Goal: Contribute content

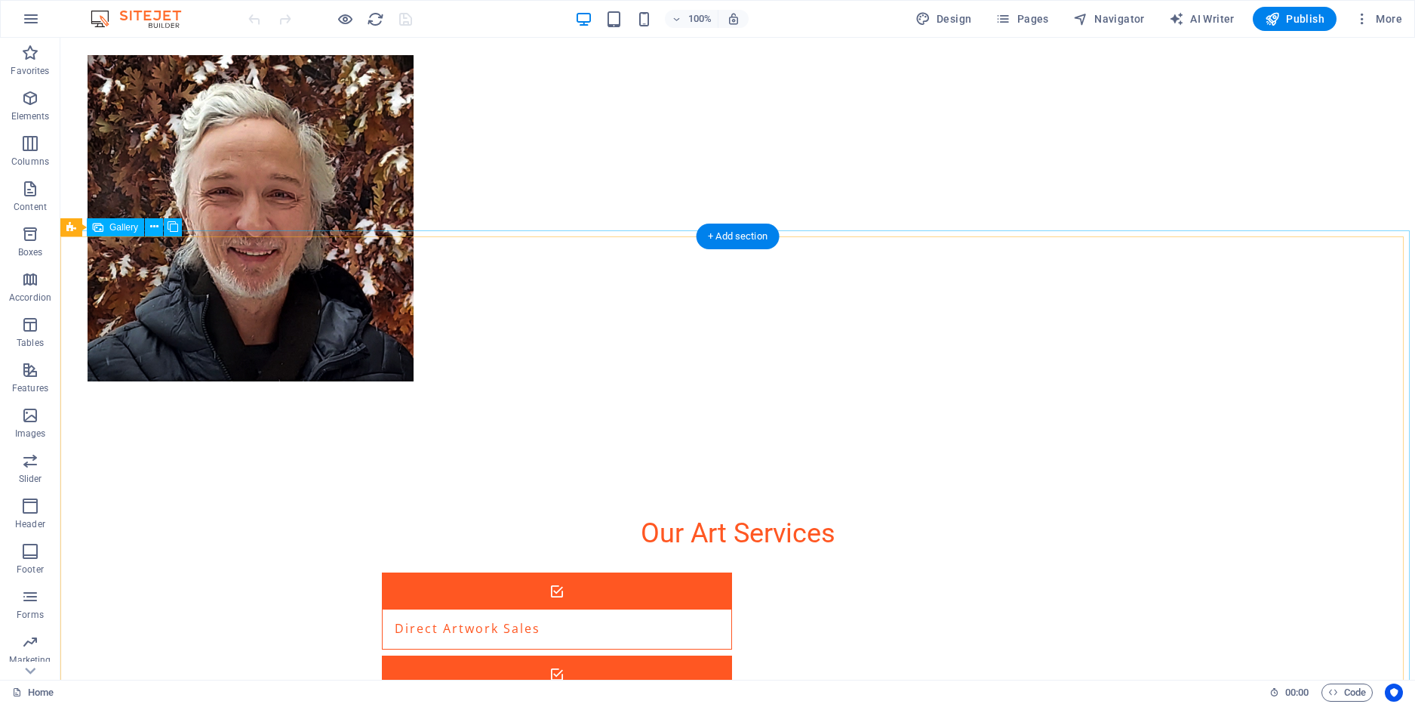
scroll to position [2078, 0]
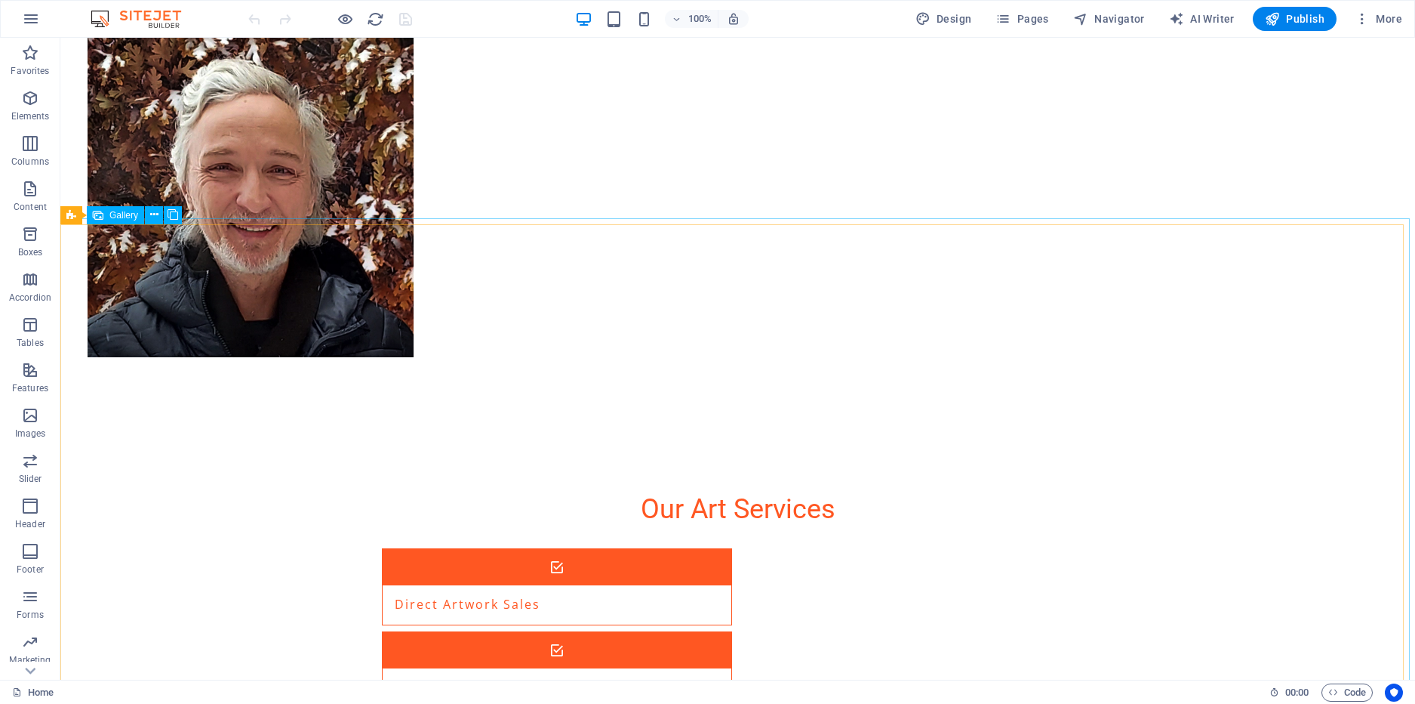
click at [119, 220] on span "Gallery" at bounding box center [123, 215] width 29 height 9
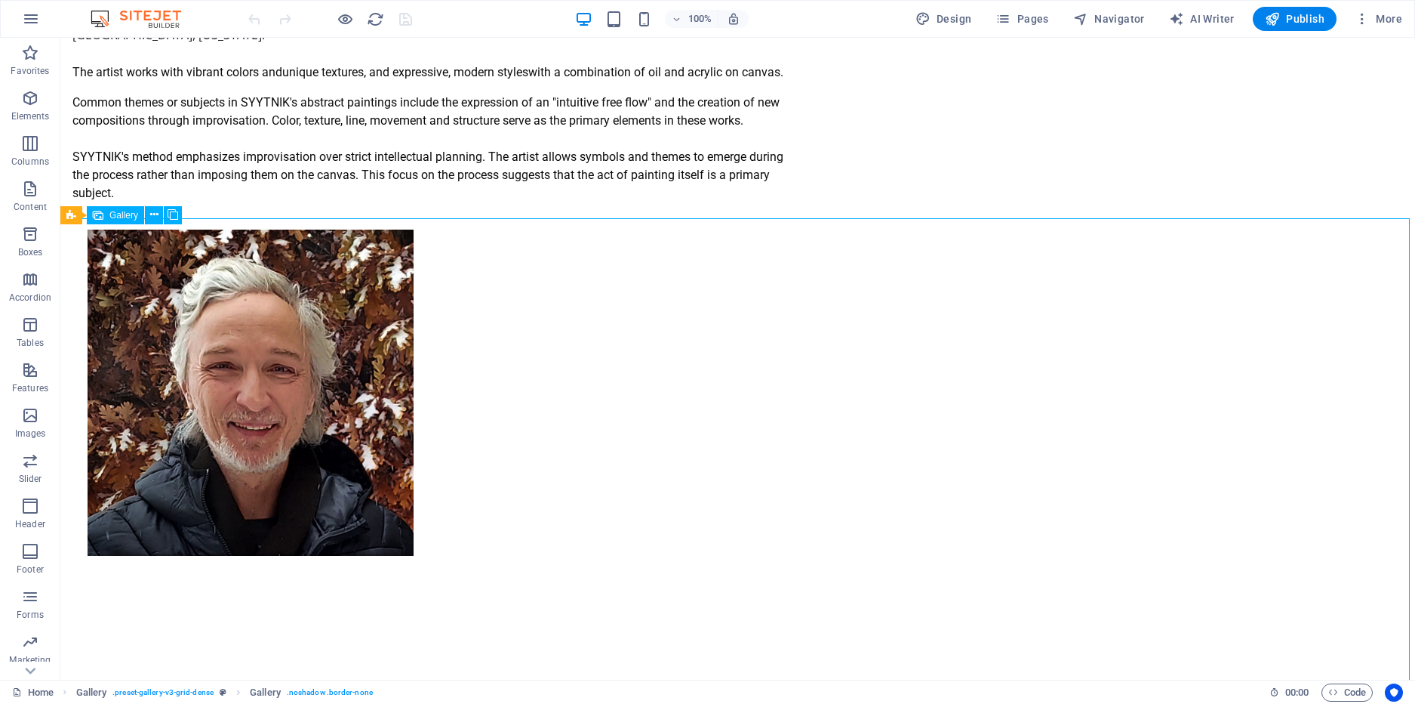
select select "px"
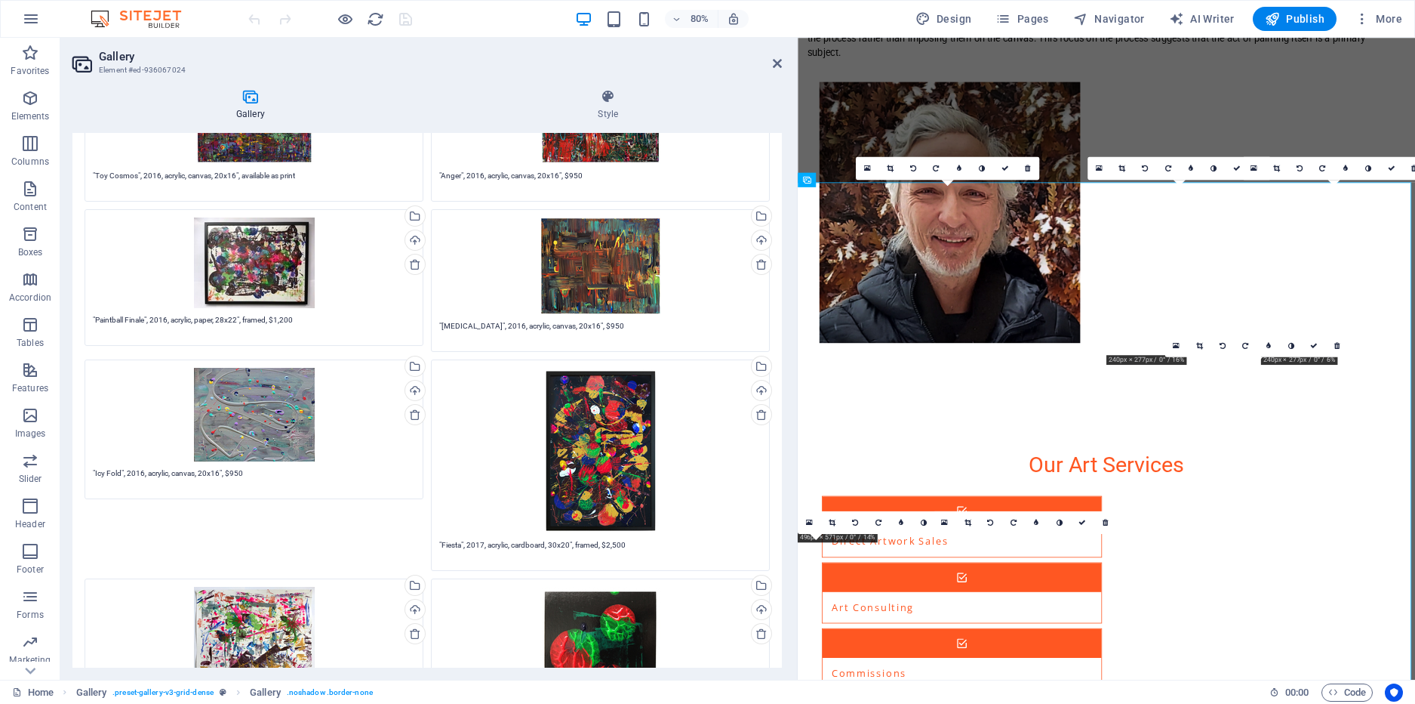
scroll to position [3079, 0]
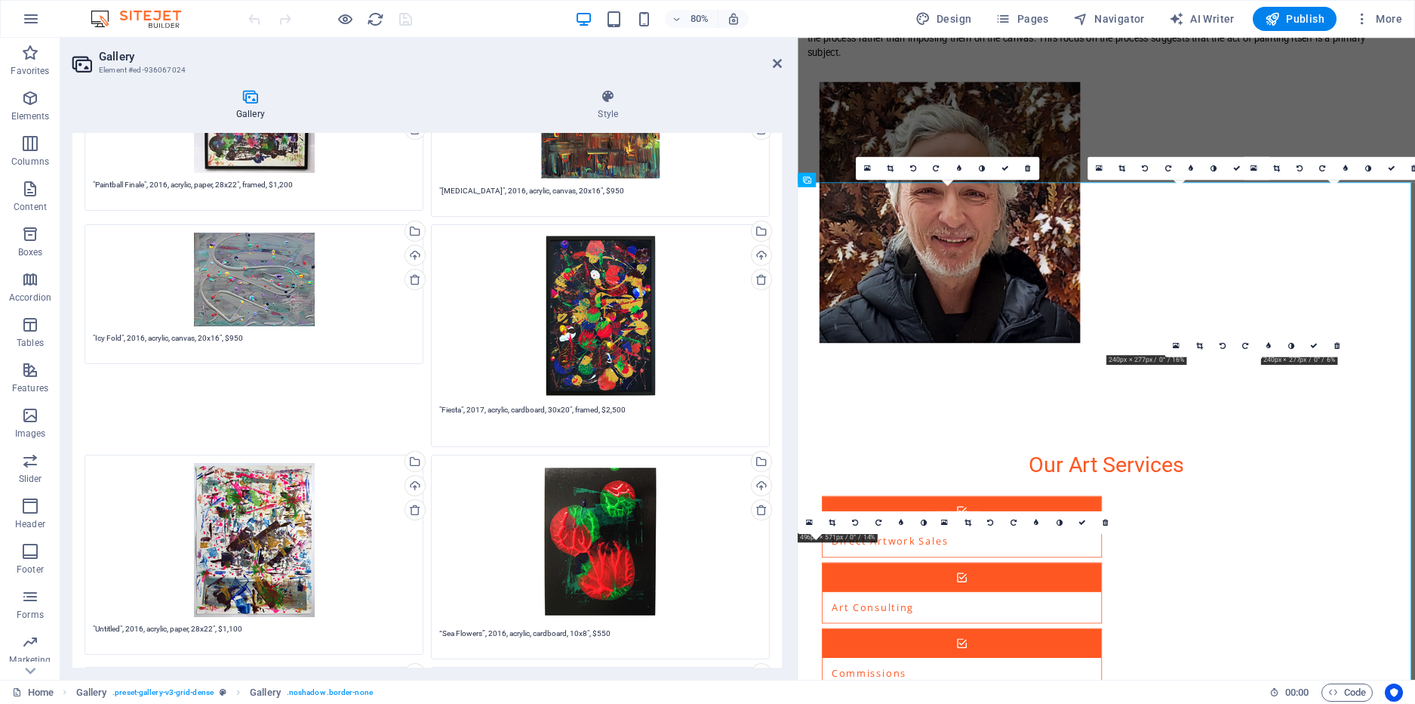
click at [611, 410] on textarea ""Fiesta", 2017, acrylic, cardboard, 30x20", framed, $2,500" at bounding box center [600, 421] width 322 height 34
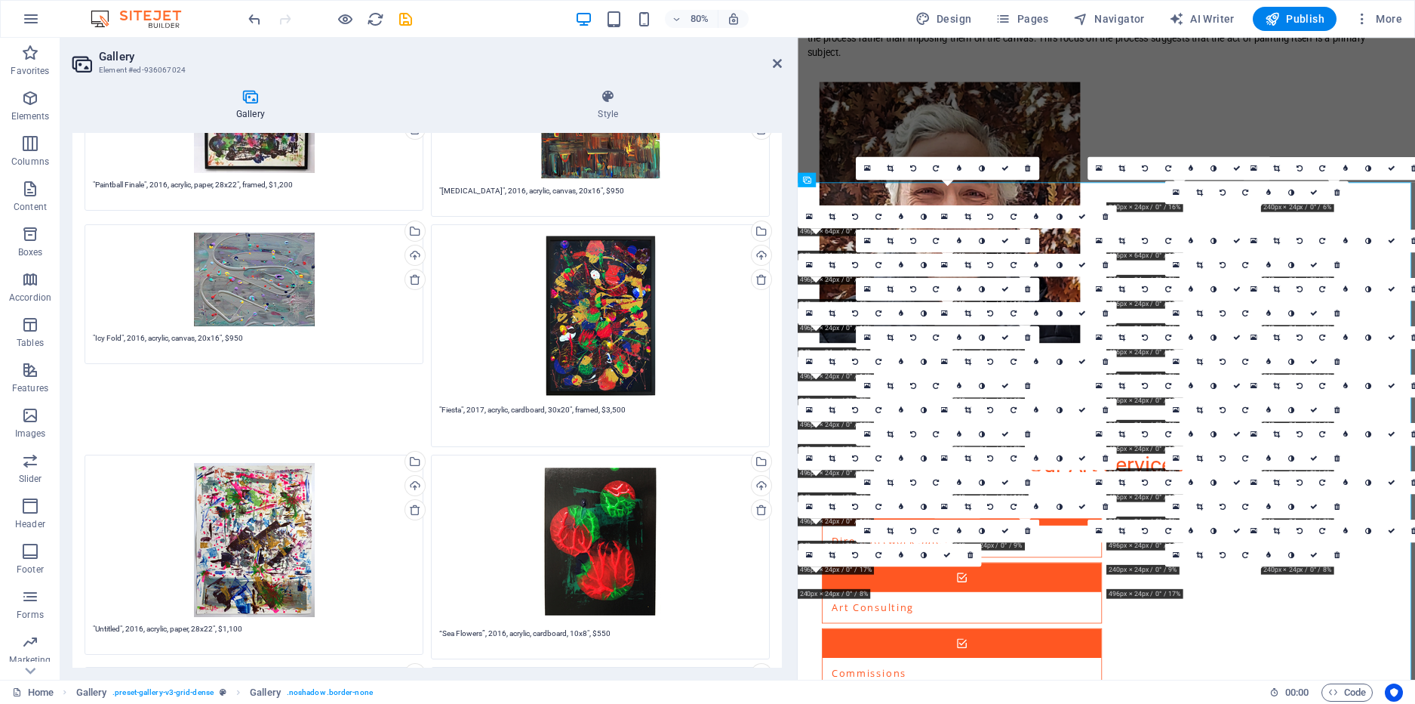
click at [649, 407] on textarea ""Fiesta", 2017, acrylic, cardboard, 30x20", framed, $3,500" at bounding box center [600, 421] width 322 height 34
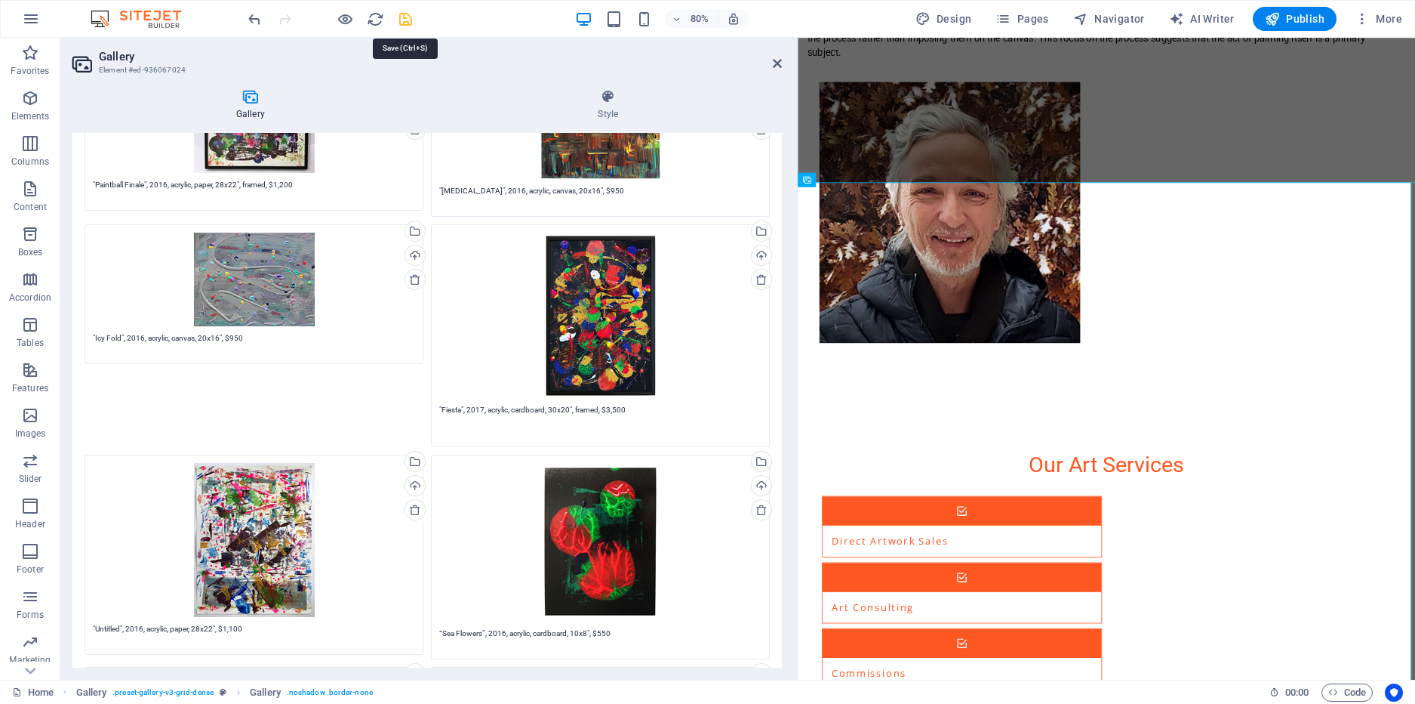
type textarea ""Fiesta", 2017, acrylic, cardboard, 30x20", framed, $3,500"
click at [411, 18] on icon "save" at bounding box center [405, 19] width 17 height 17
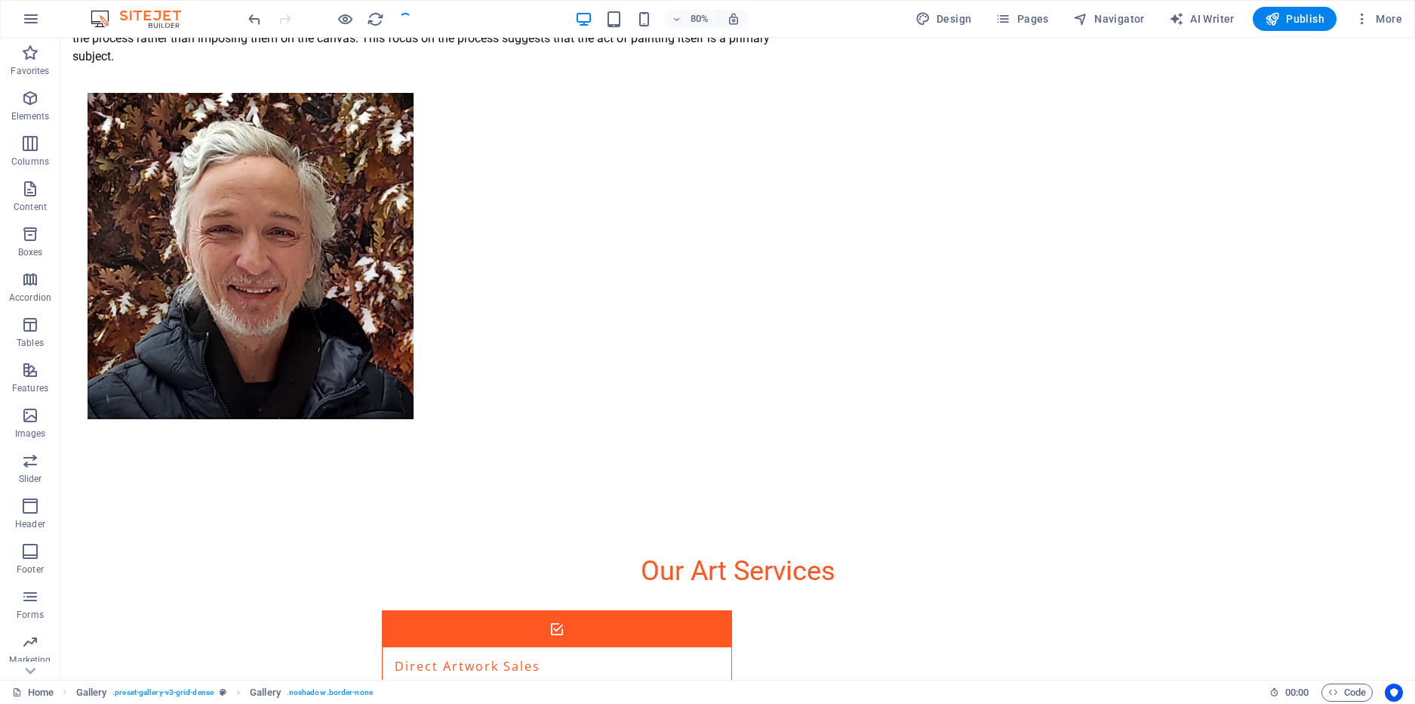
checkbox input "false"
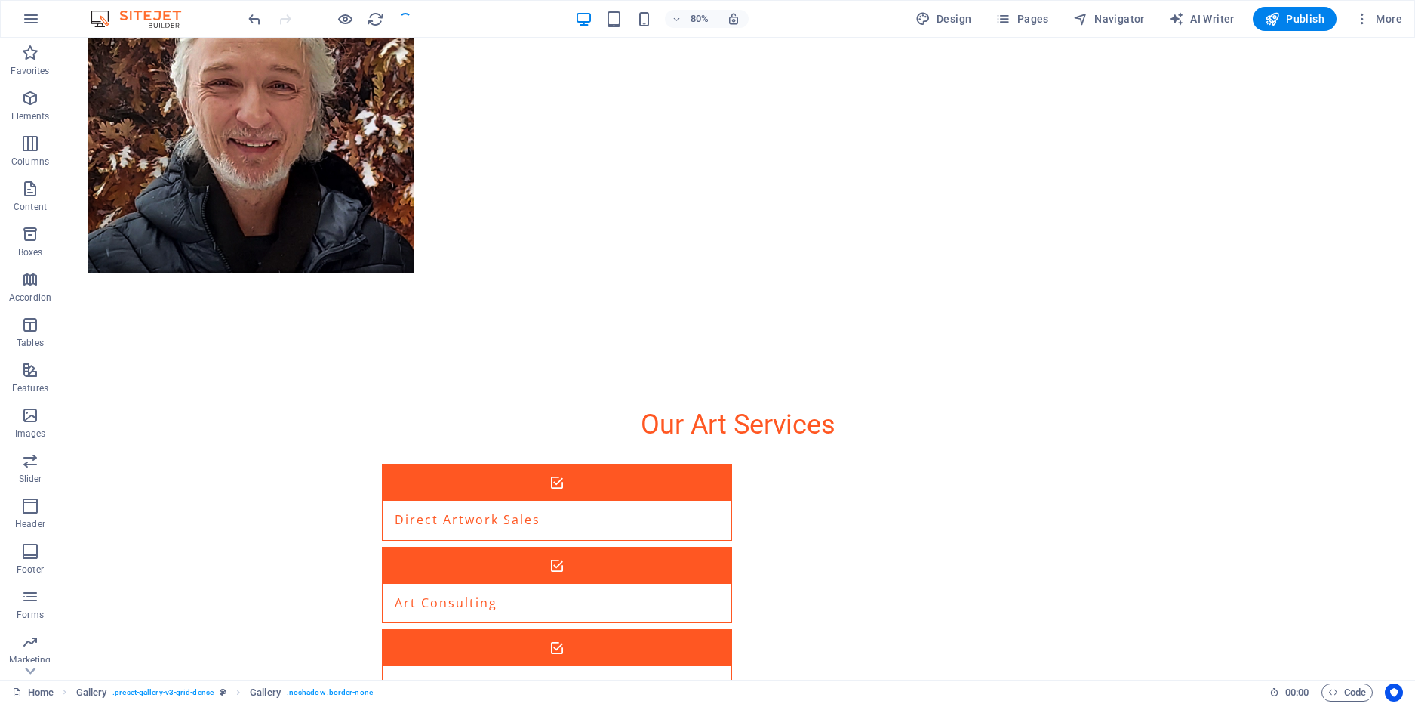
scroll to position [2078, 0]
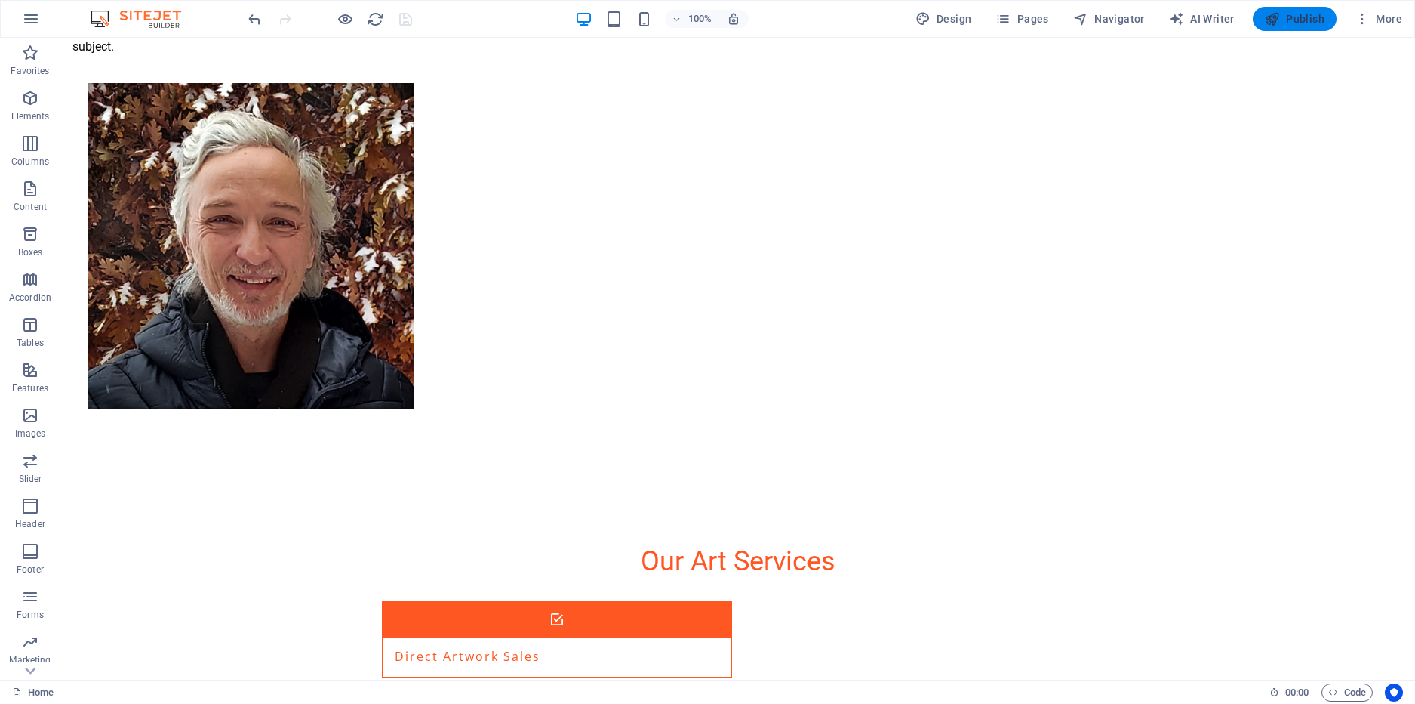
click at [1305, 20] on span "Publish" at bounding box center [1295, 18] width 60 height 15
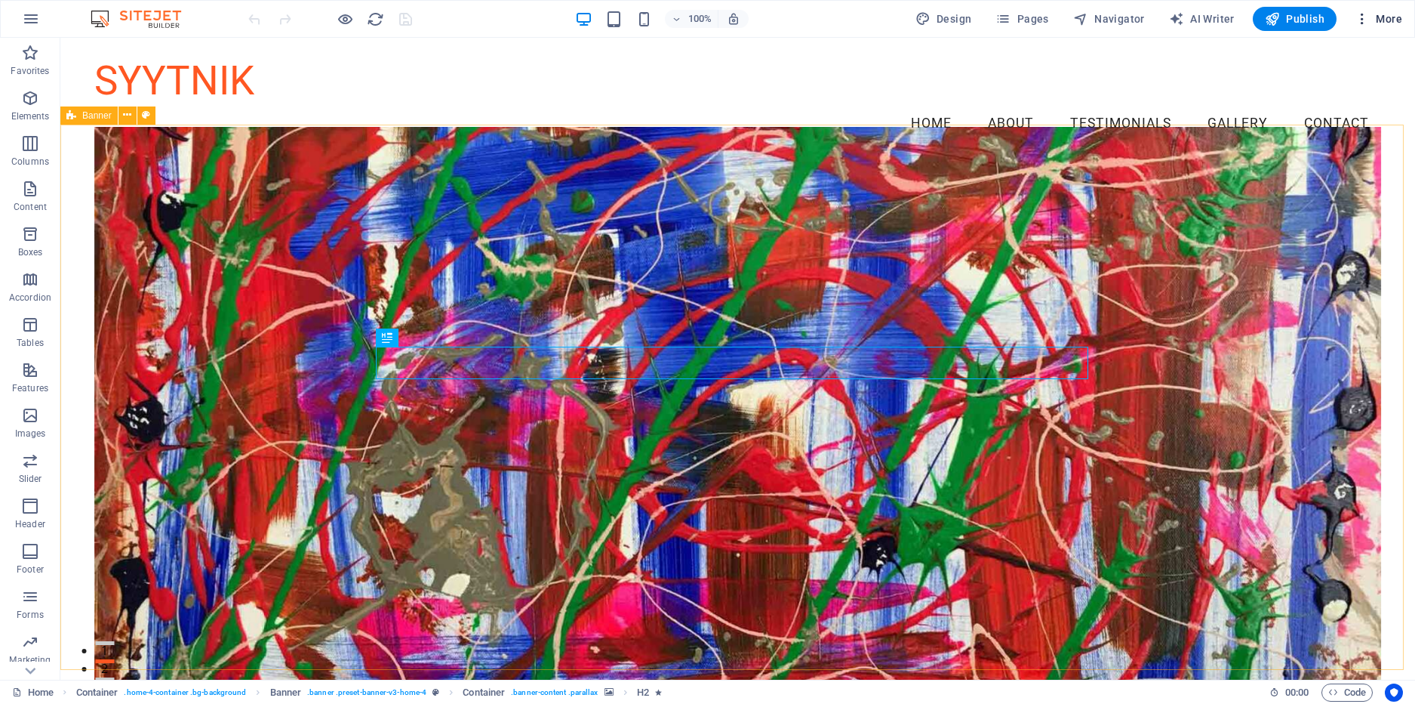
click at [1364, 25] on icon "button" at bounding box center [1362, 18] width 15 height 15
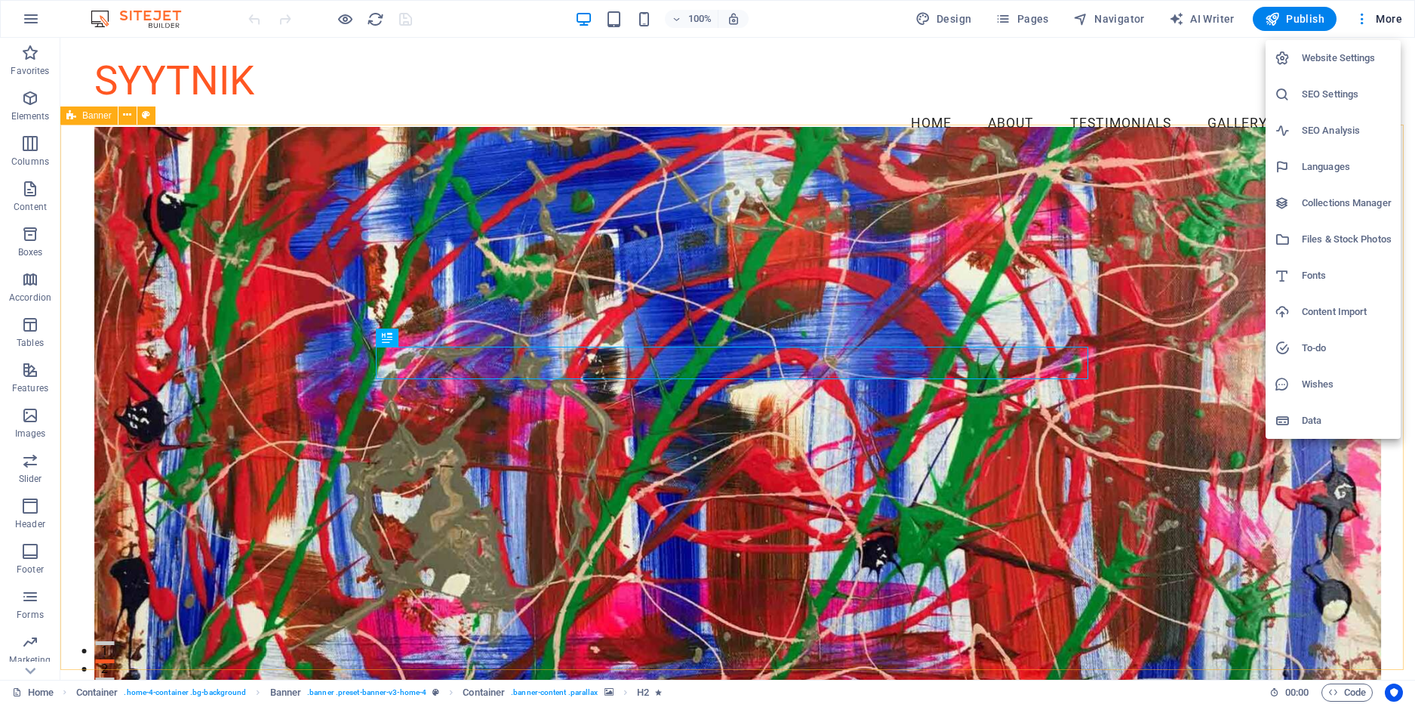
click at [1344, 96] on h6 "SEO Settings" at bounding box center [1347, 94] width 90 height 18
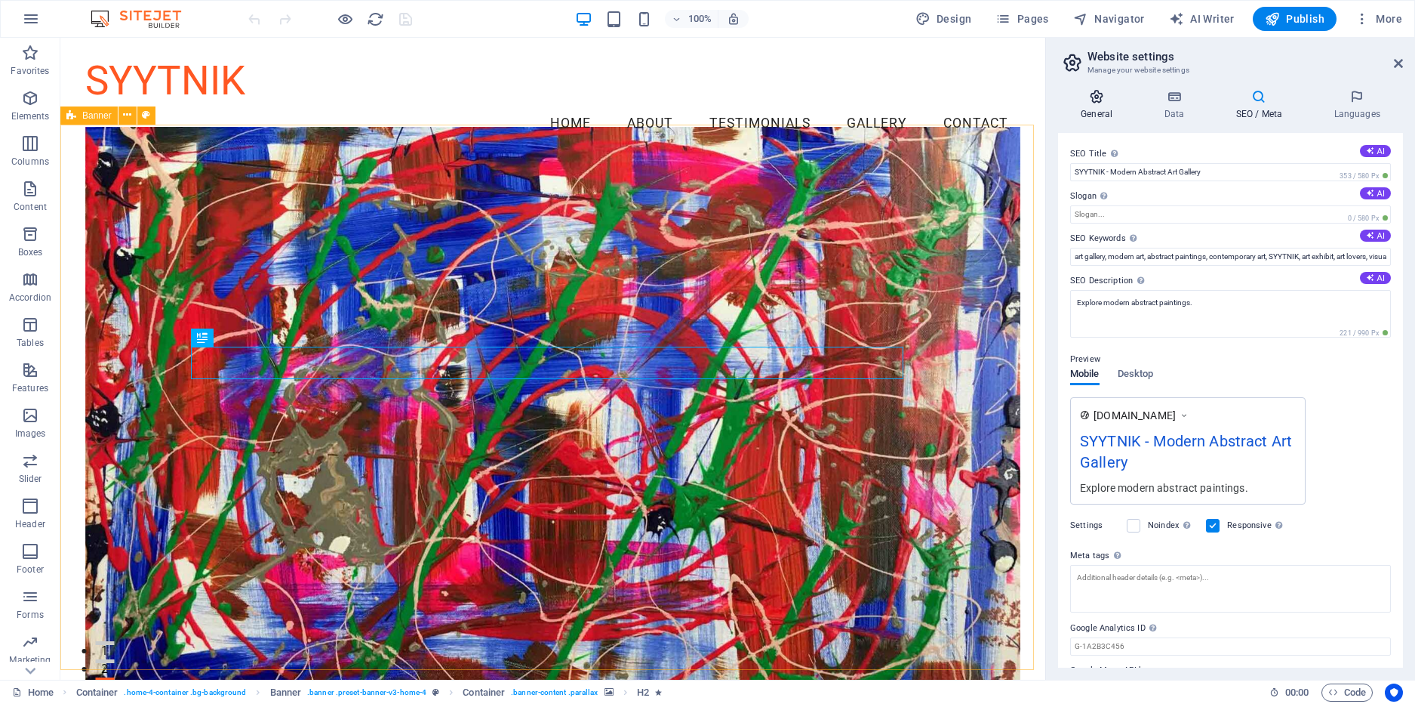
click at [1077, 97] on icon at bounding box center [1096, 96] width 77 height 15
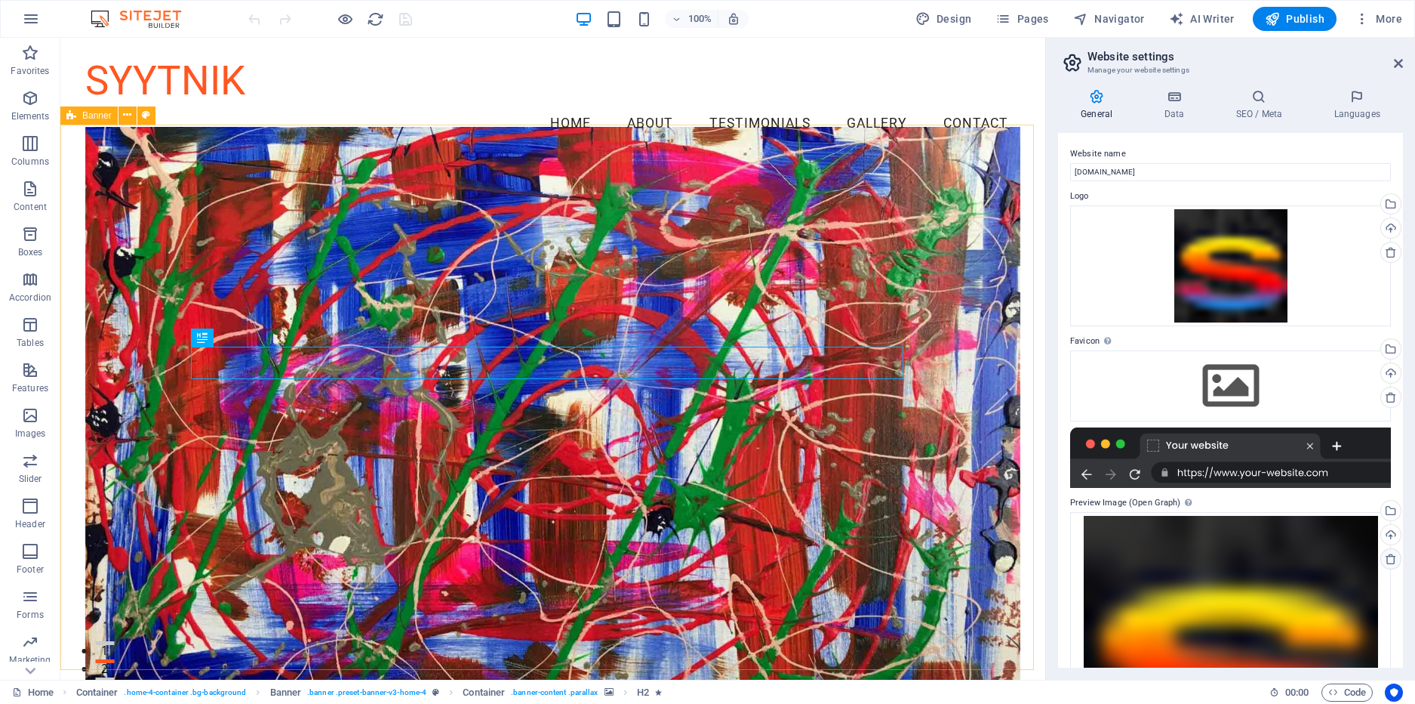
click at [1385, 562] on icon at bounding box center [1391, 559] width 12 height 12
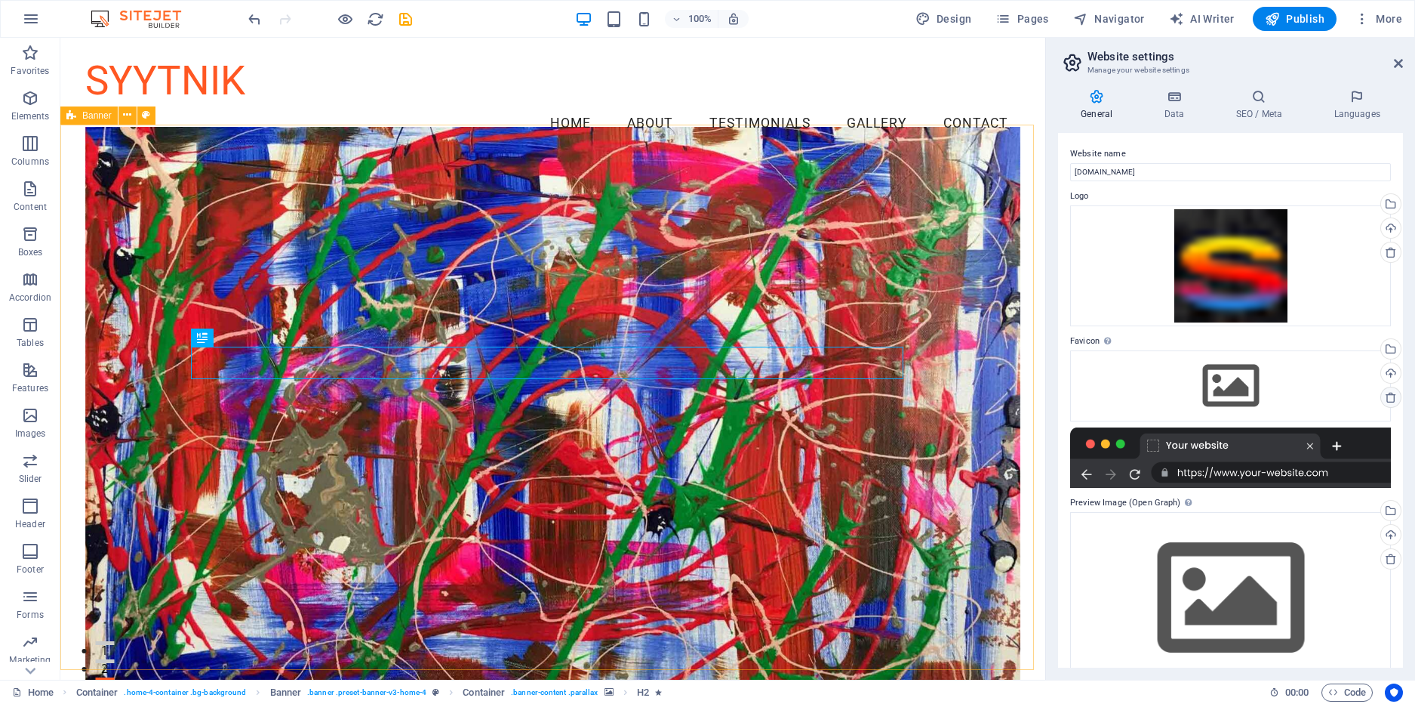
click at [1387, 399] on icon at bounding box center [1391, 397] width 12 height 12
click at [1388, 249] on icon at bounding box center [1391, 252] width 12 height 12
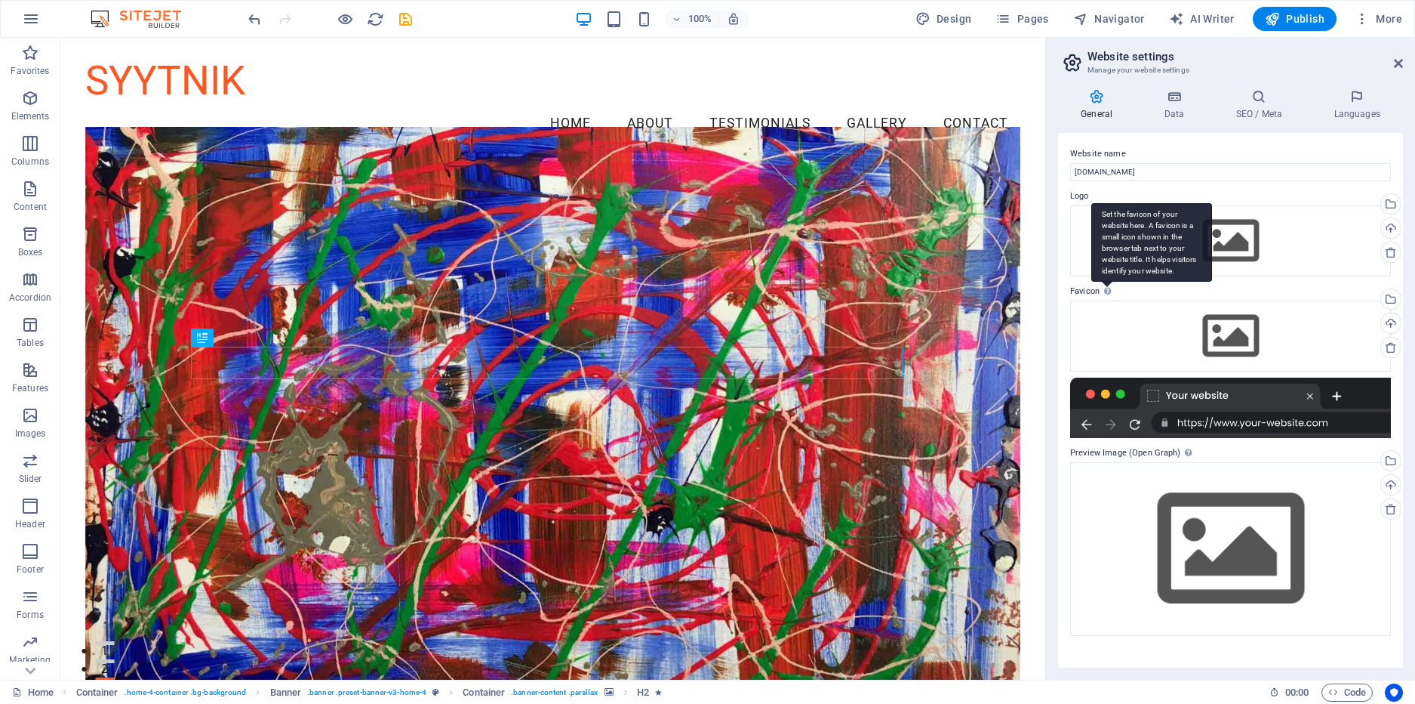
click at [1106, 282] on div "Set the favicon of your website here. A favicon is a small icon shown in the br…" at bounding box center [1152, 242] width 121 height 79
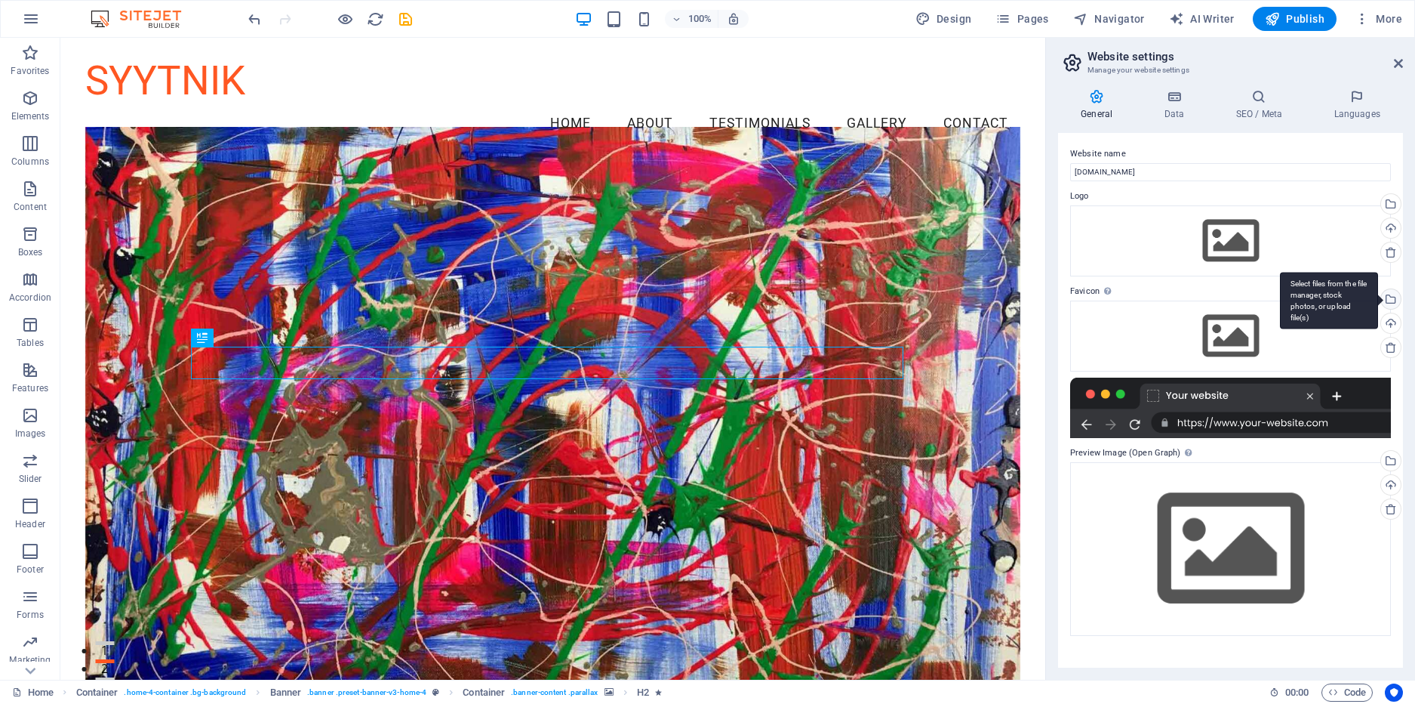
click at [1378, 300] on div "Select files from the file manager, stock photos, or upload file(s)" at bounding box center [1329, 300] width 98 height 57
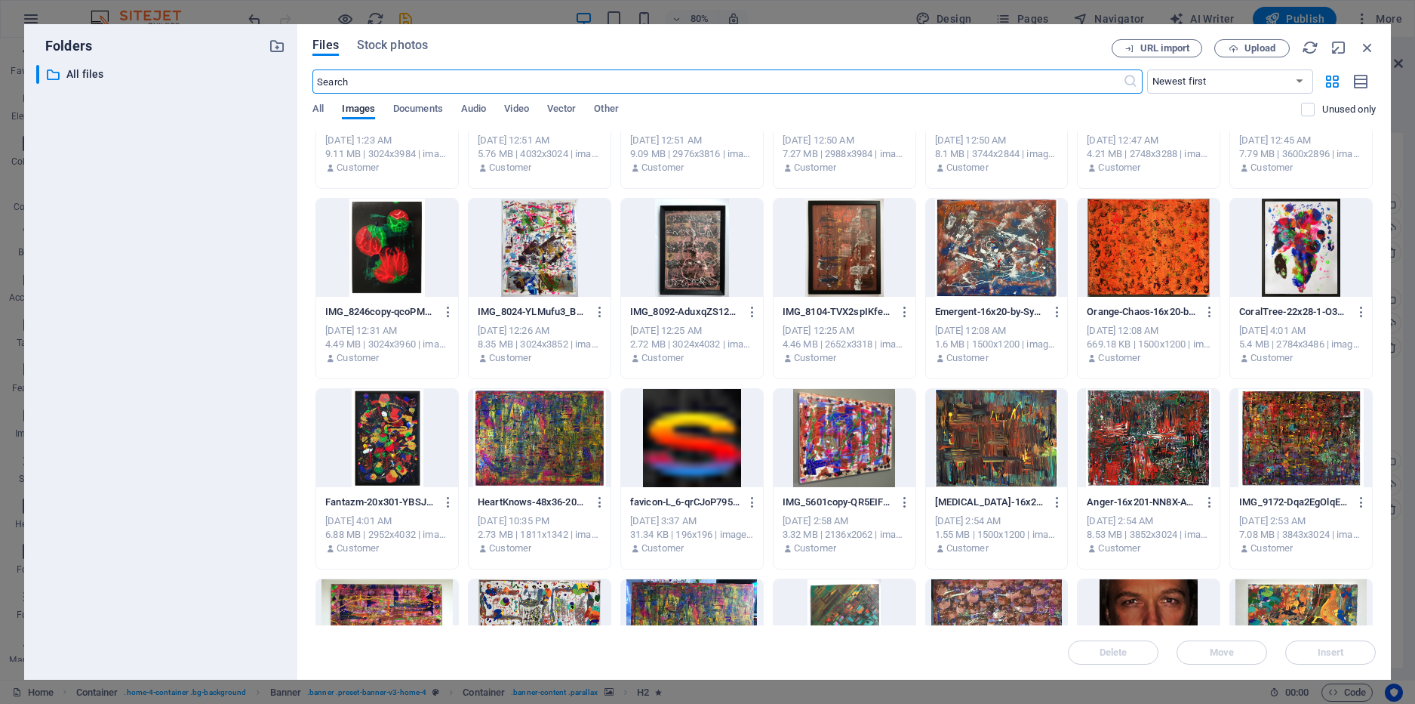
scroll to position [503, 0]
click at [750, 503] on icon "button" at bounding box center [753, 503] width 14 height 14
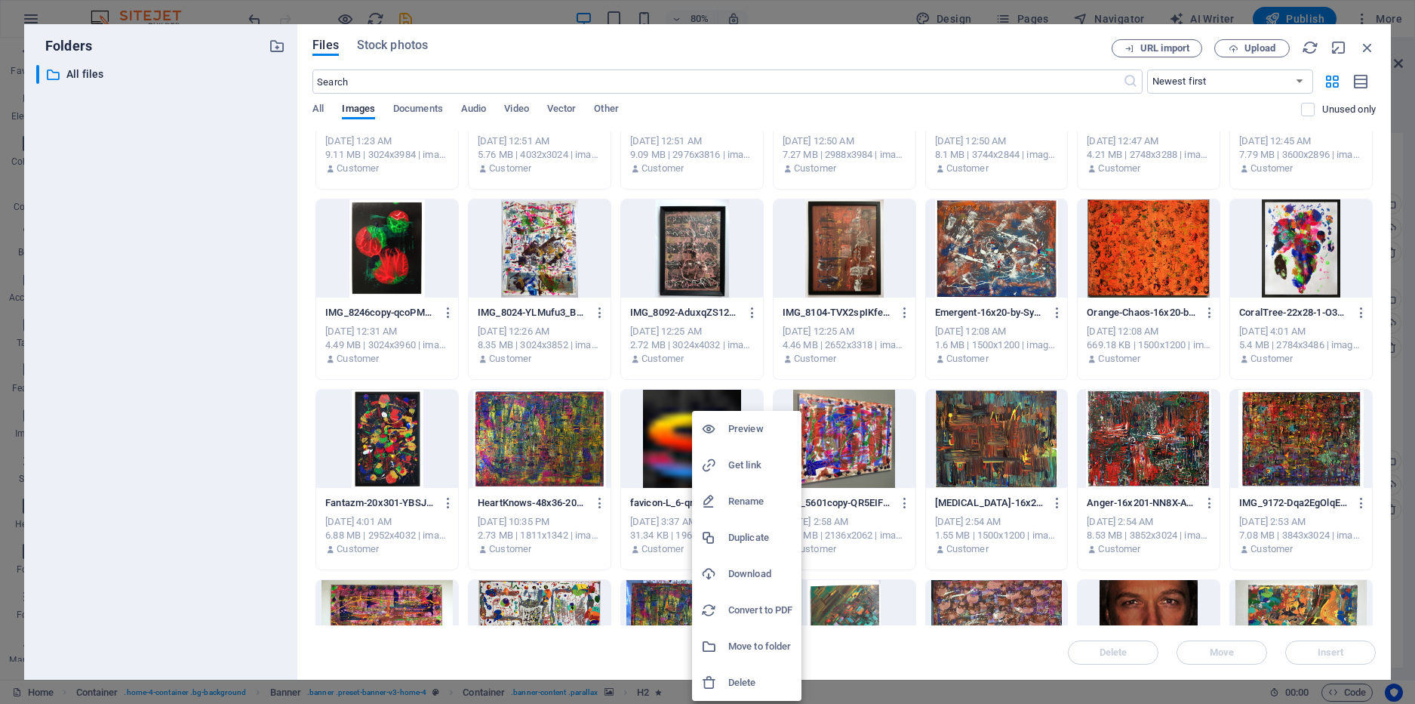
click at [746, 677] on h6 "Delete" at bounding box center [760, 682] width 64 height 18
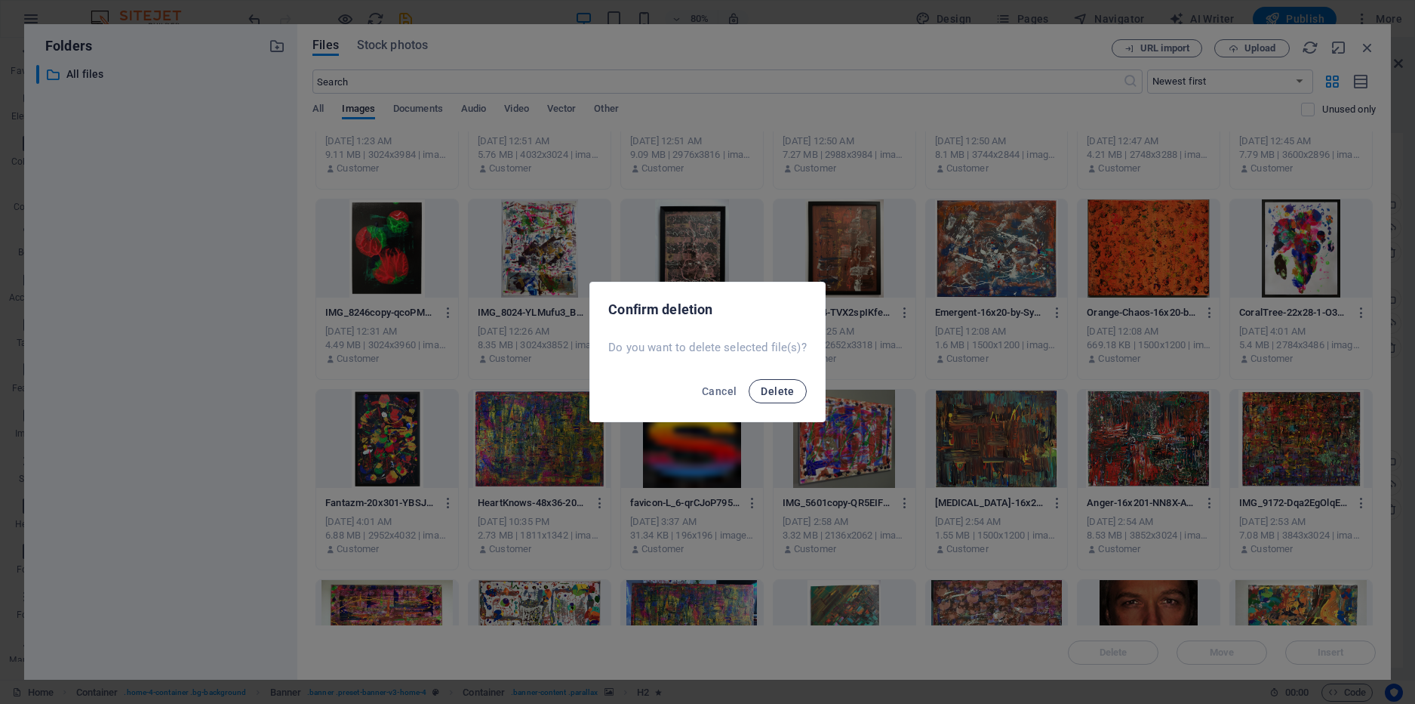
click at [774, 401] on button "Delete" at bounding box center [777, 391] width 57 height 24
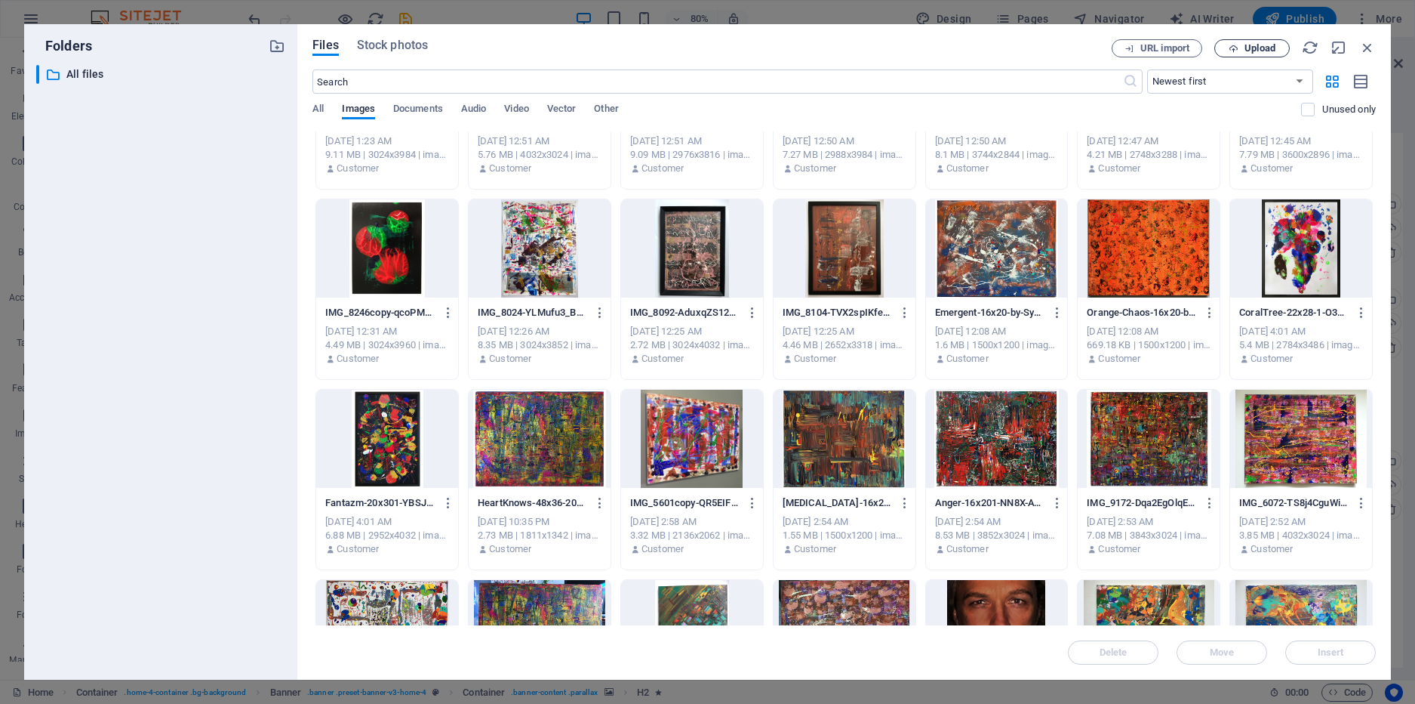
click at [1257, 45] on span "Upload" at bounding box center [1260, 48] width 31 height 9
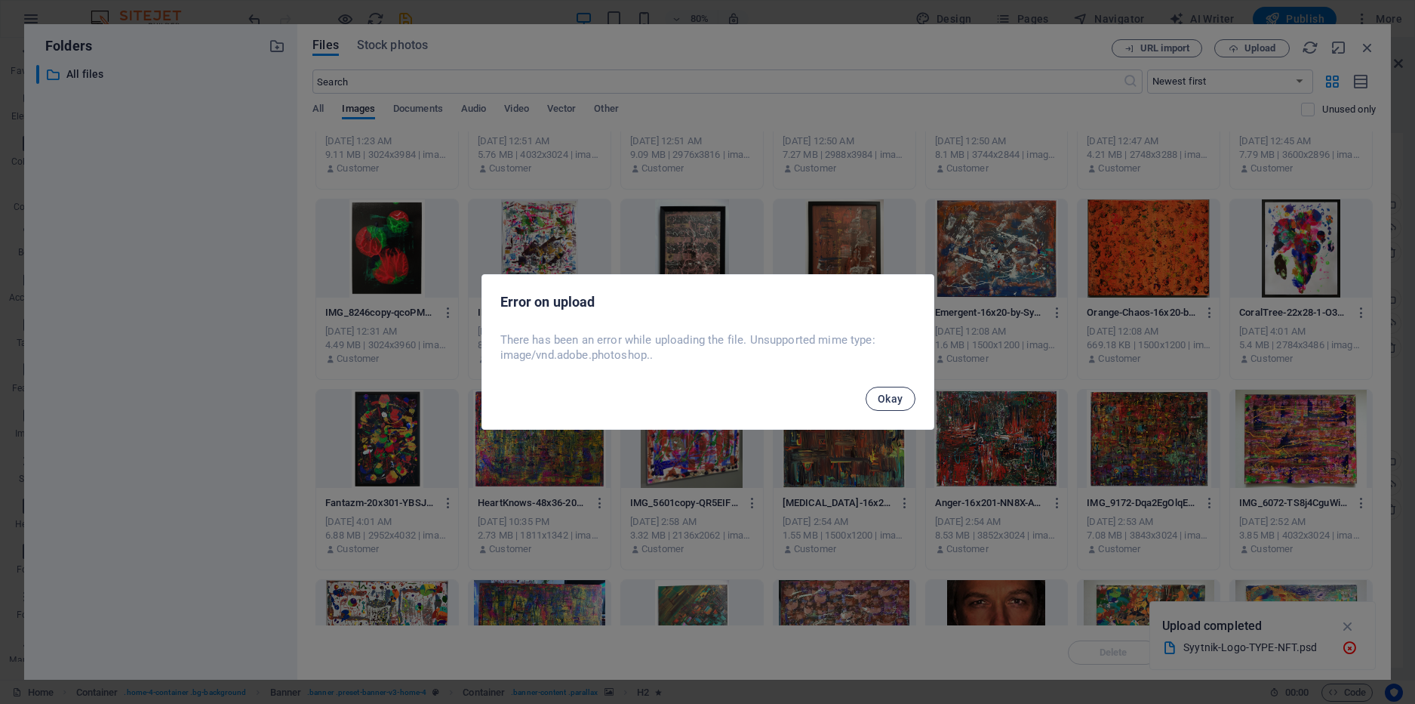
click at [898, 397] on span "Okay" at bounding box center [891, 399] width 26 height 12
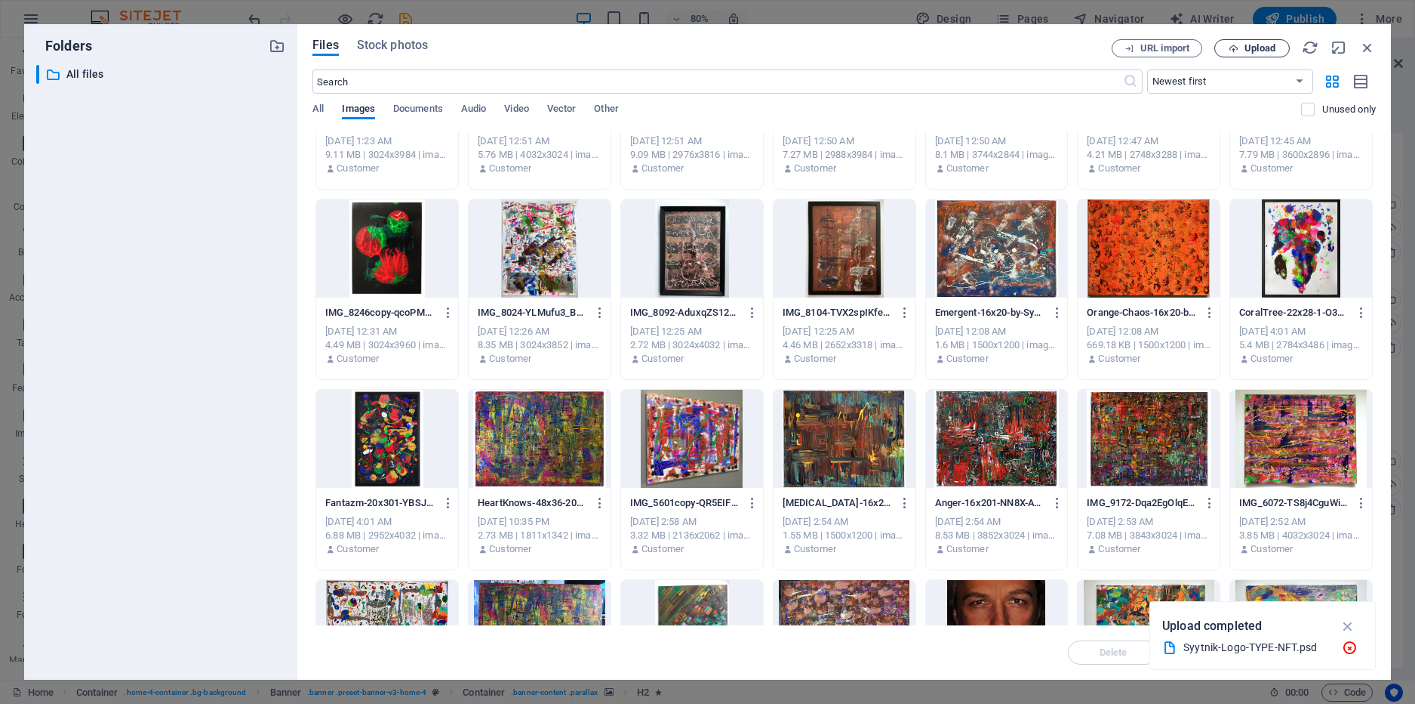
click at [1261, 44] on span "Upload" at bounding box center [1260, 48] width 31 height 9
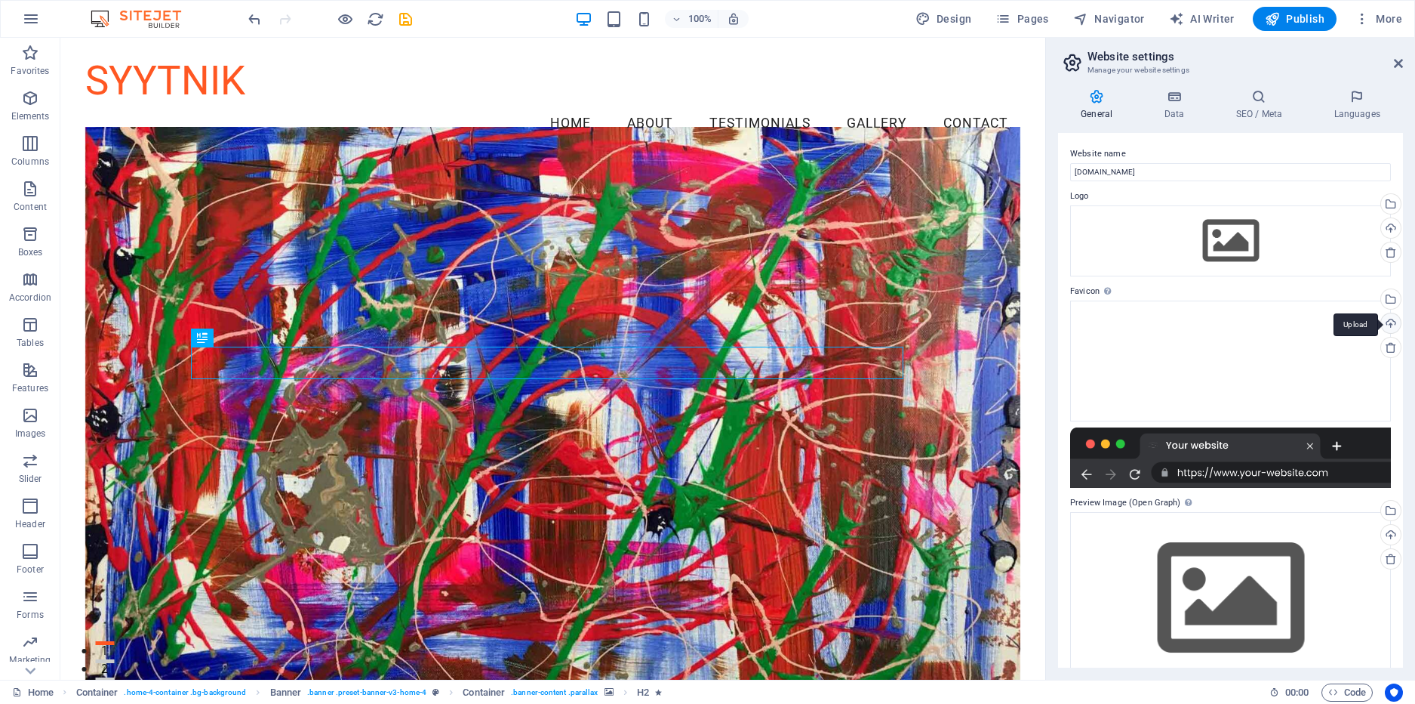
click at [1386, 322] on div "Upload" at bounding box center [1389, 324] width 23 height 23
click at [1312, 11] on span "Publish" at bounding box center [1295, 18] width 60 height 15
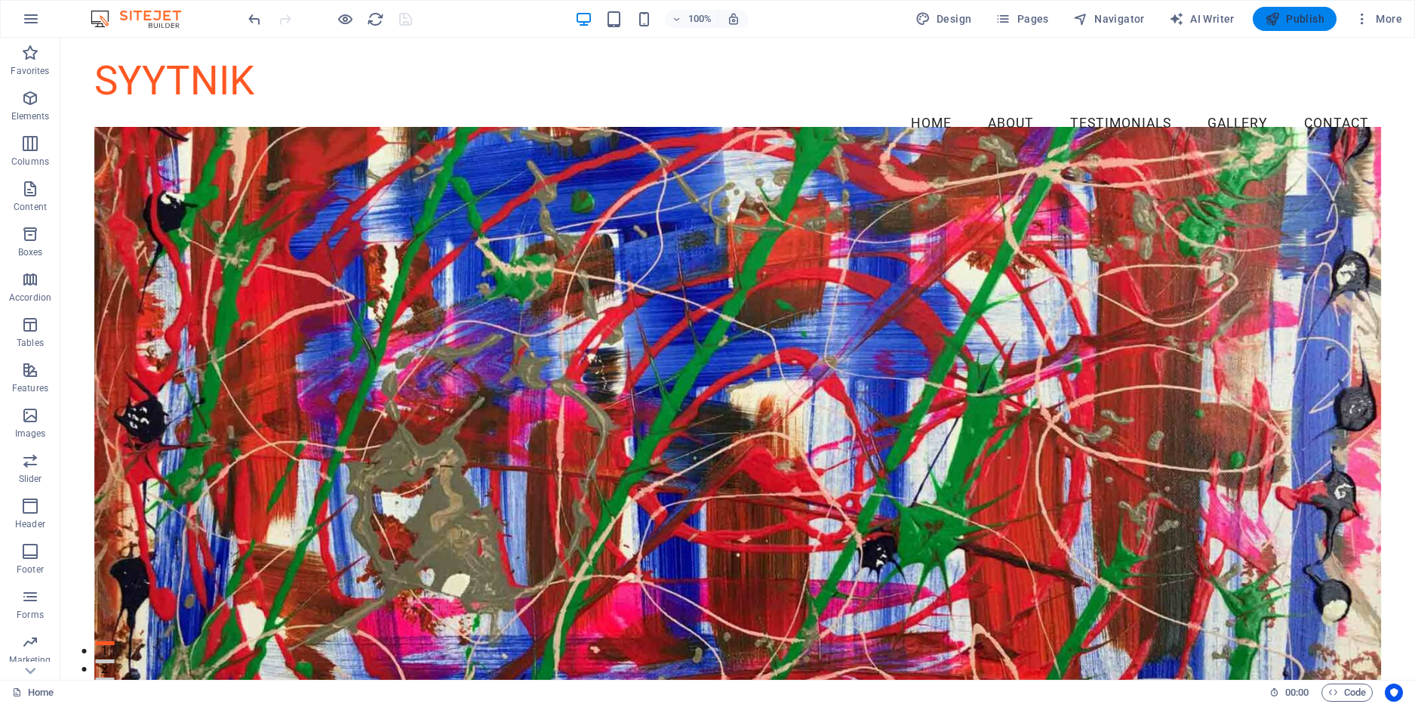
click at [1326, 24] on button "Publish" at bounding box center [1295, 19] width 84 height 24
click at [1290, 17] on span "Publish" at bounding box center [1295, 18] width 60 height 15
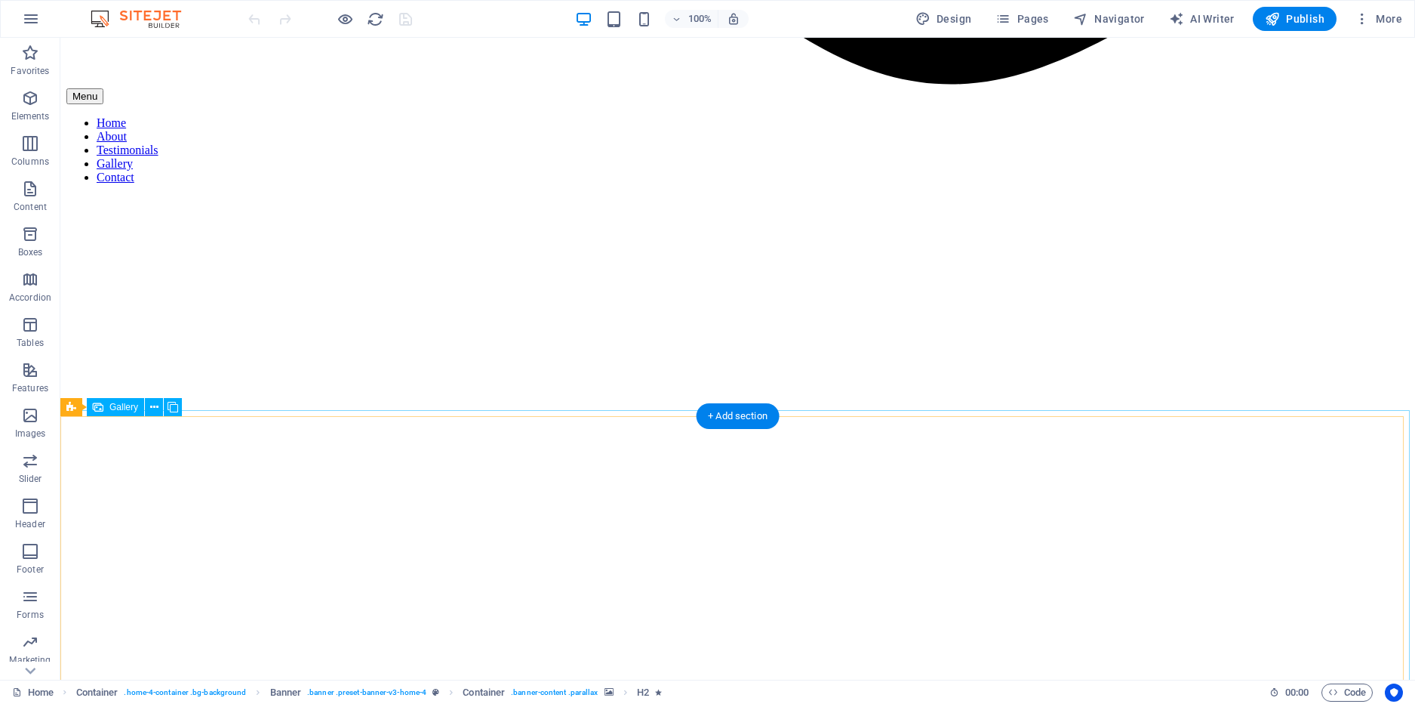
scroll to position [1887, 0]
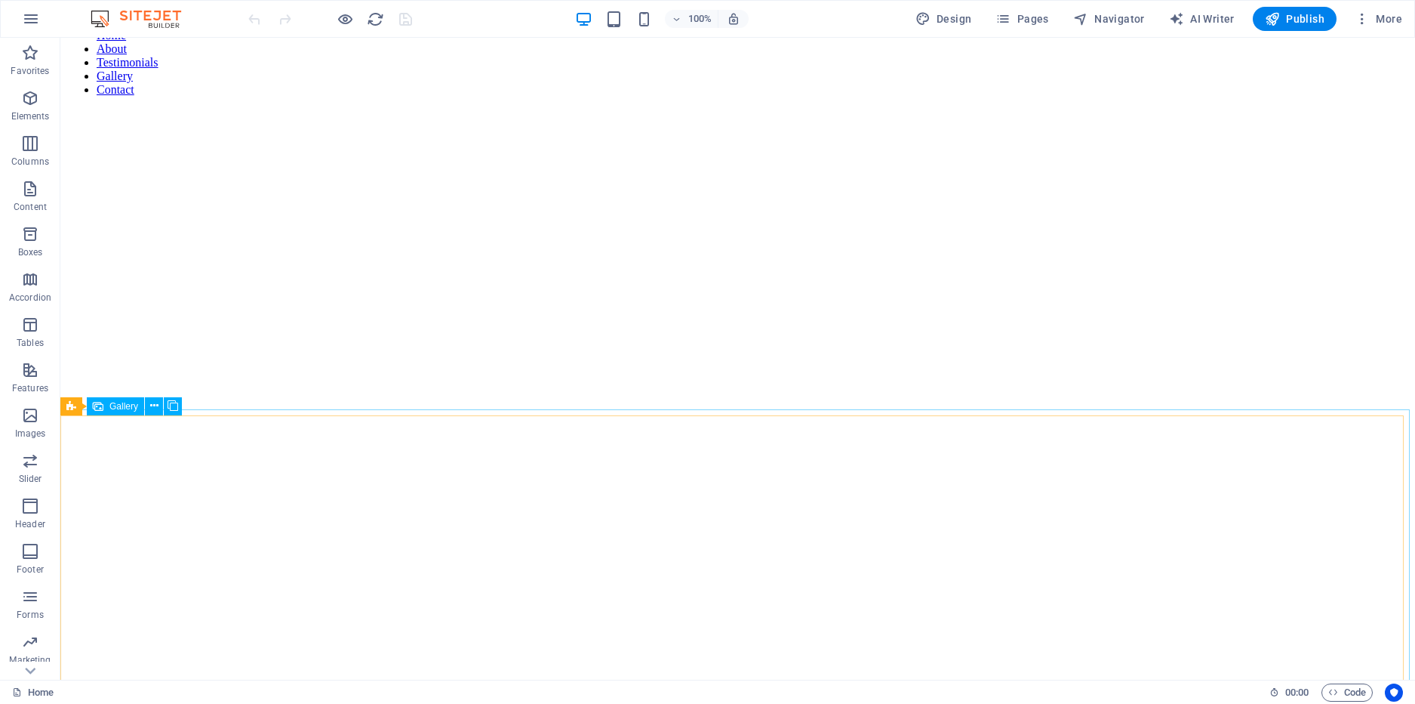
click at [126, 405] on span "Gallery" at bounding box center [123, 406] width 29 height 9
select select "px"
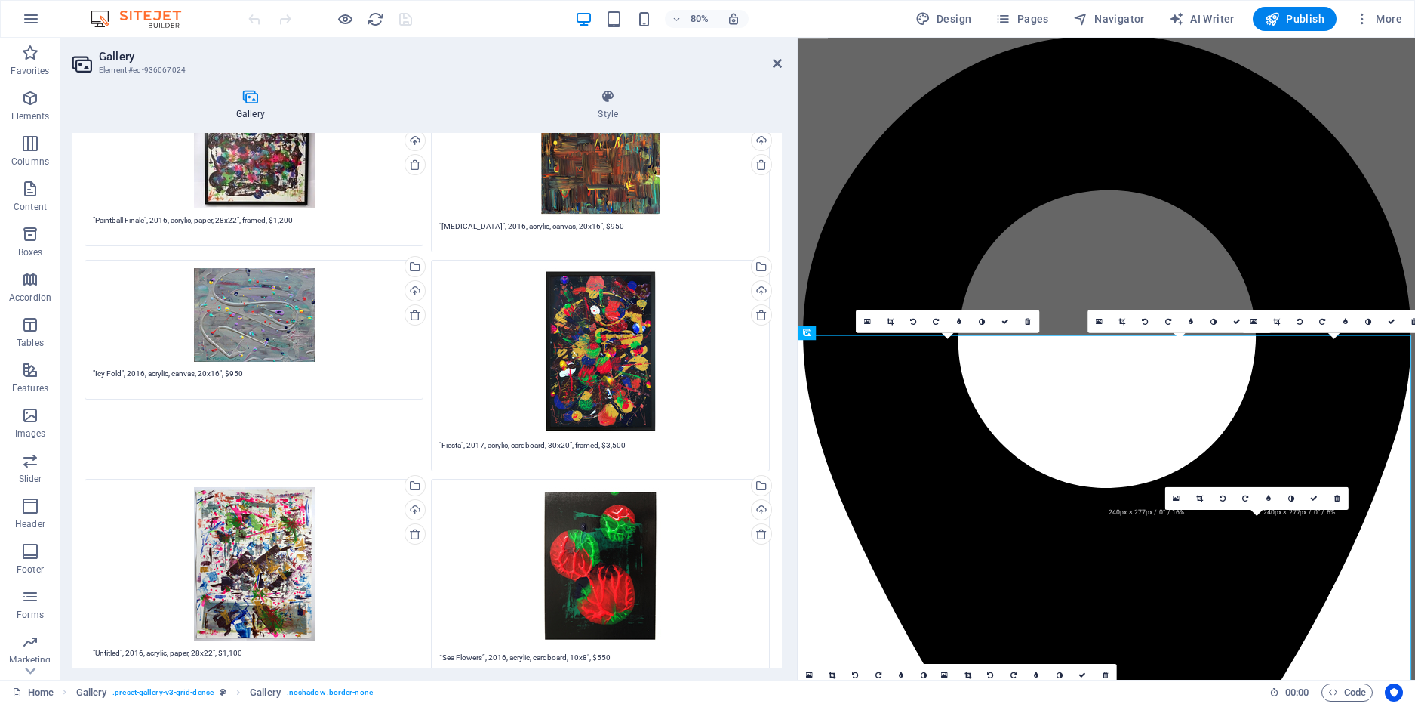
scroll to position [3044, 0]
click at [459, 441] on textarea ""Fiesta", 2017, acrylic, cardboard, 30x20", framed, $3,500" at bounding box center [600, 450] width 322 height 23
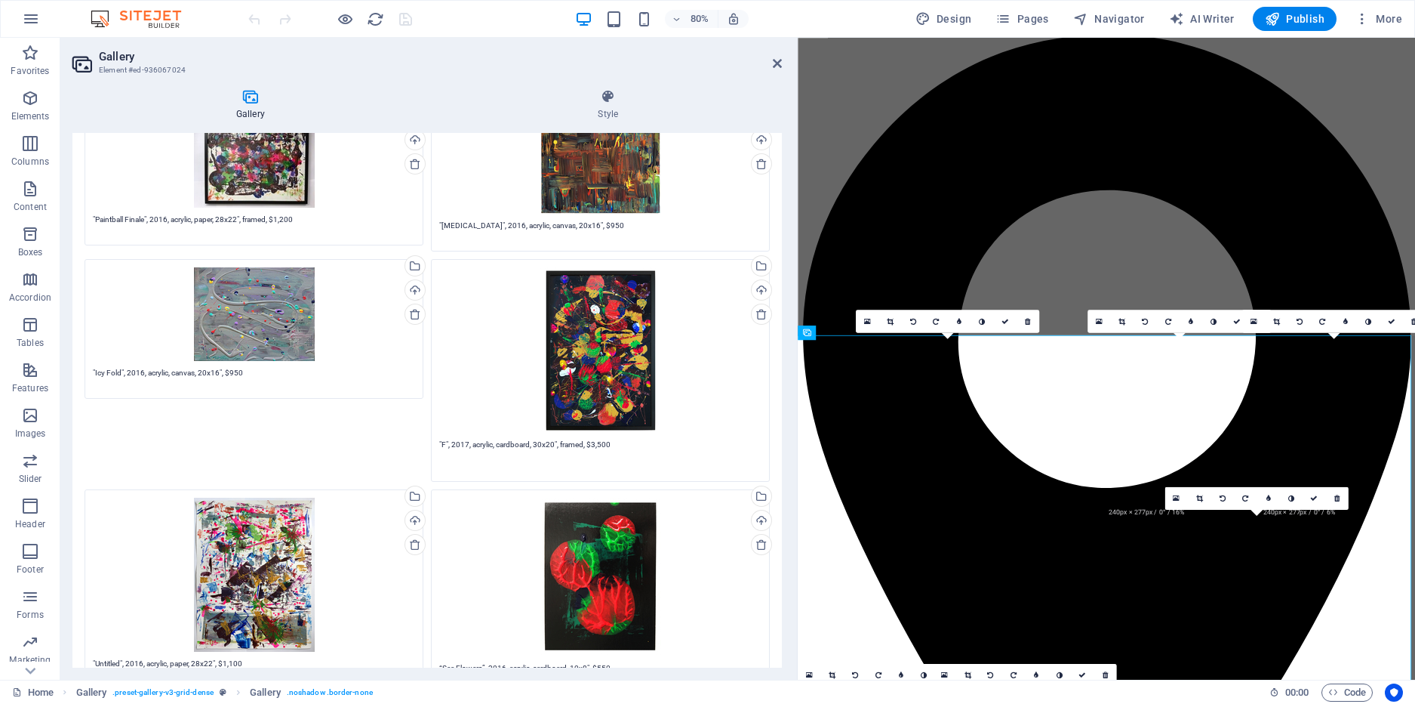
paste textarea "fantasy"
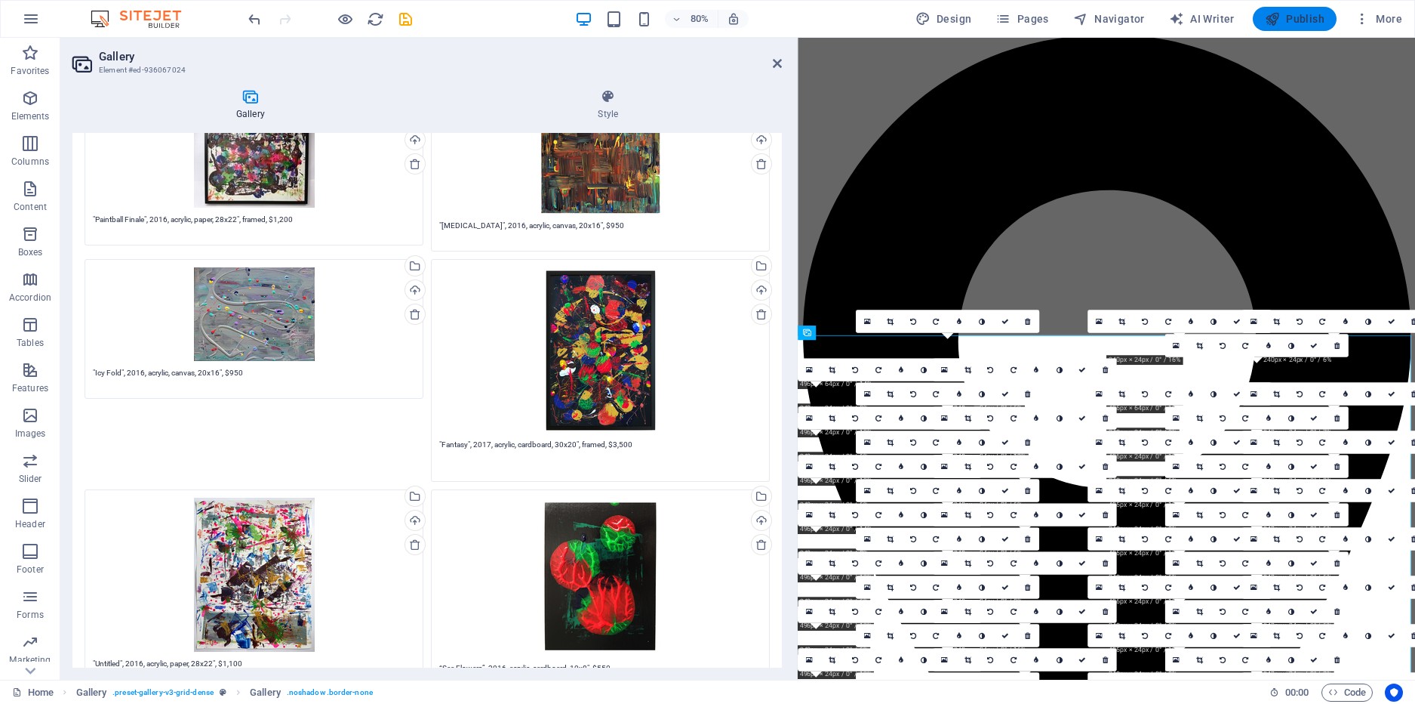
type textarea ""Fantasy", 2017, acrylic, cardboard, 30x20", framed, $3,500"
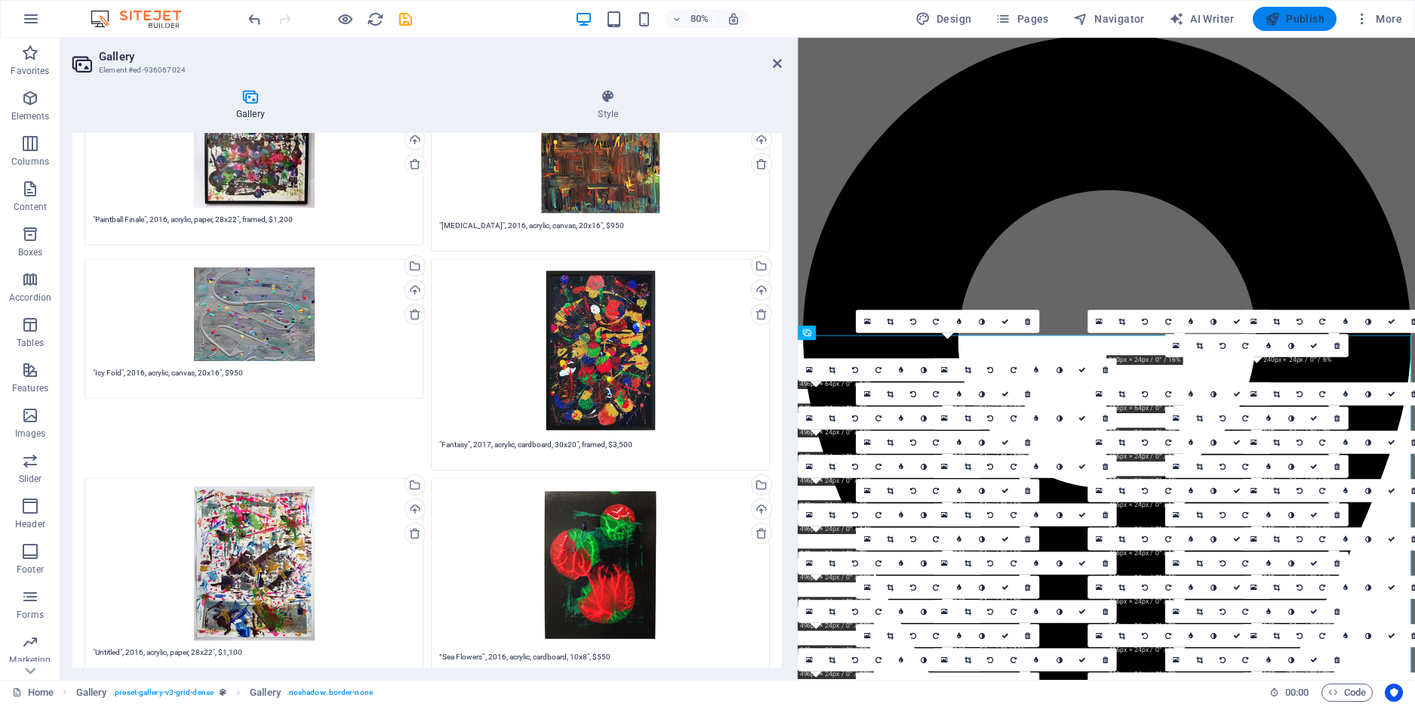
click at [1292, 17] on span "Publish" at bounding box center [1295, 18] width 60 height 15
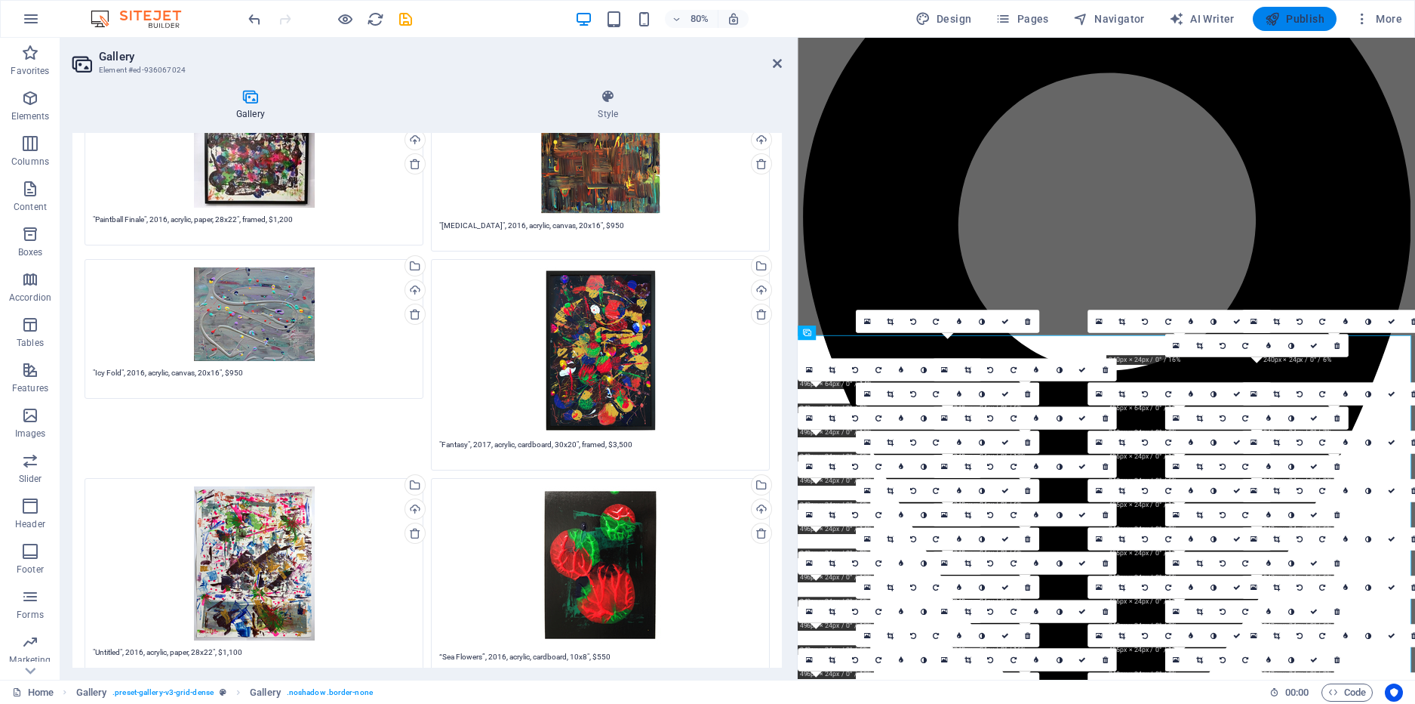
checkbox input "false"
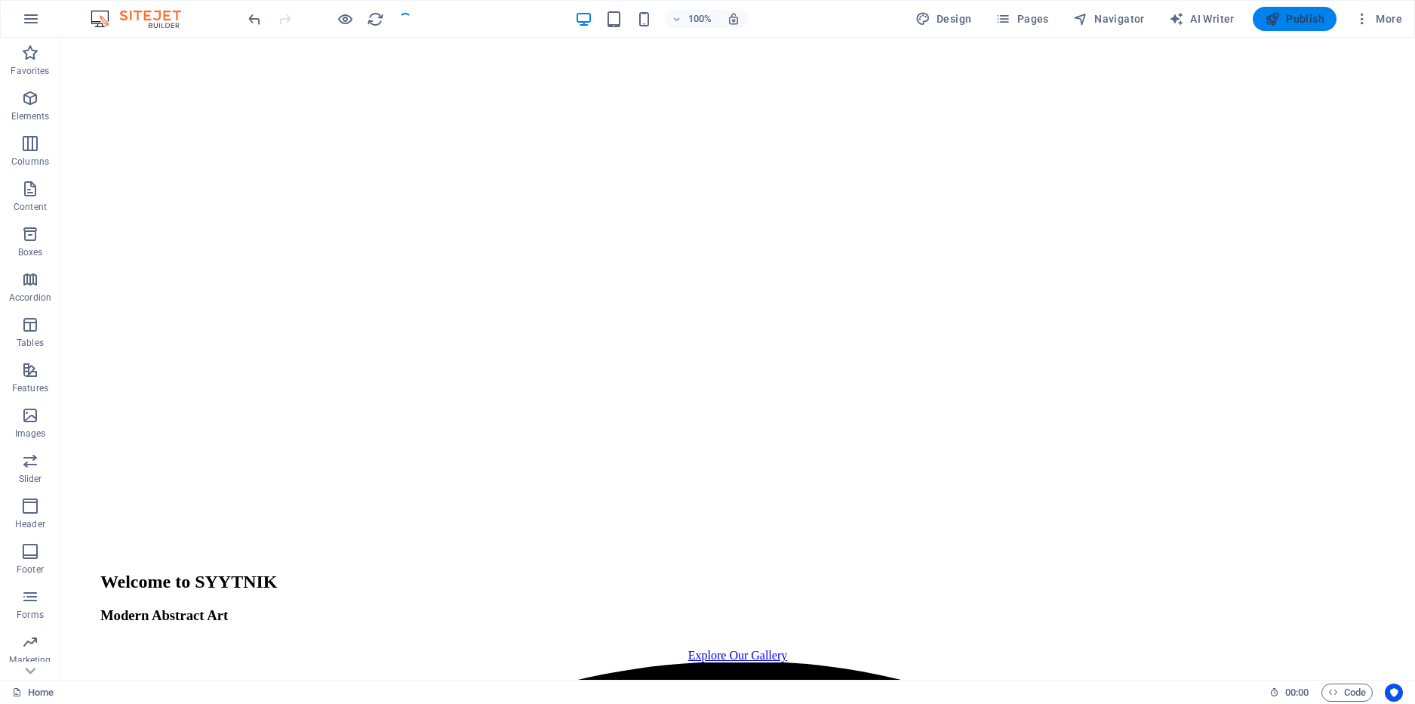
scroll to position [1887, 0]
